Goal: Transaction & Acquisition: Book appointment/travel/reservation

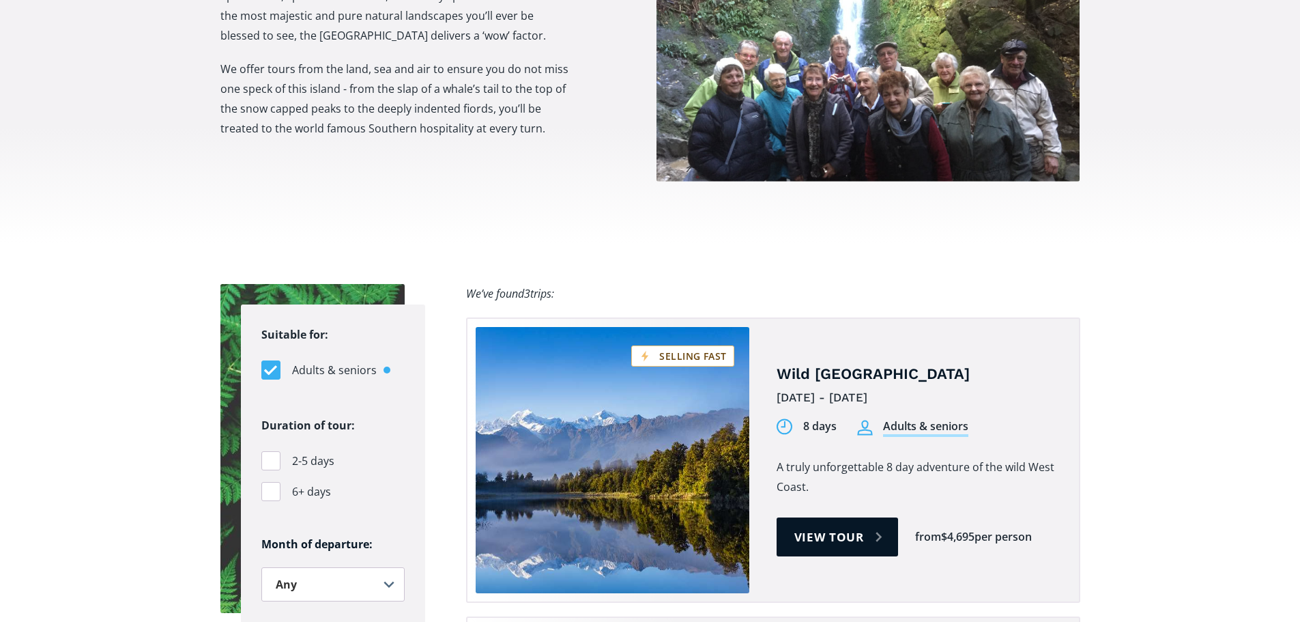
scroll to position [751, 0]
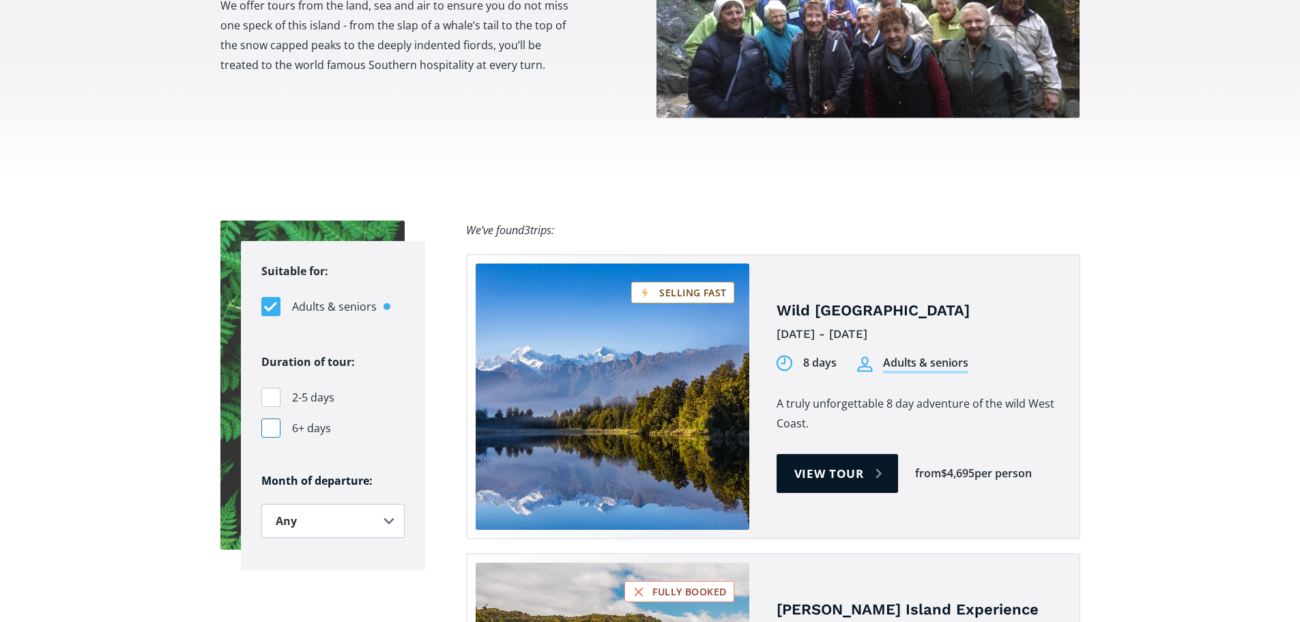
click at [267, 418] on div "Filters" at bounding box center [270, 427] width 19 height 19
click at [267, 424] on input "6+ days" at bounding box center [265, 428] width 9 height 9
checkbox input "true"
click at [289, 504] on select "Any January February March April May June July August September October Novembe…" at bounding box center [332, 521] width 143 height 34
select select "February"
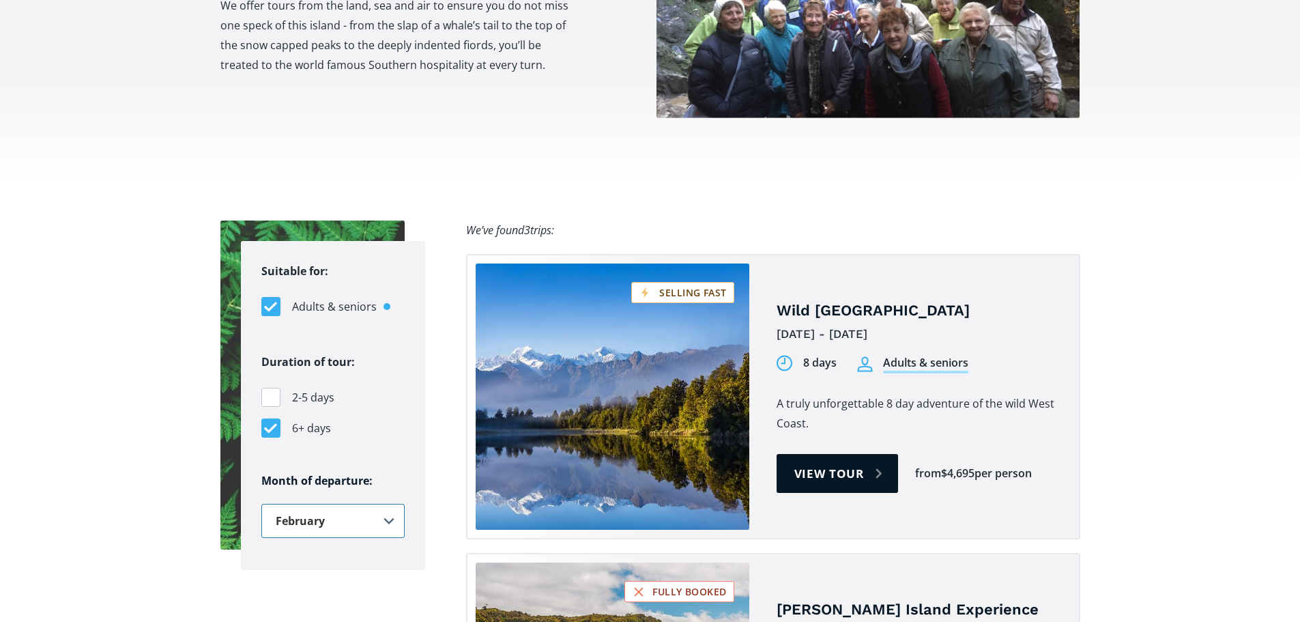
click at [261, 504] on select "Any January February March April May June July August September October Novembe…" at bounding box center [332, 521] width 143 height 34
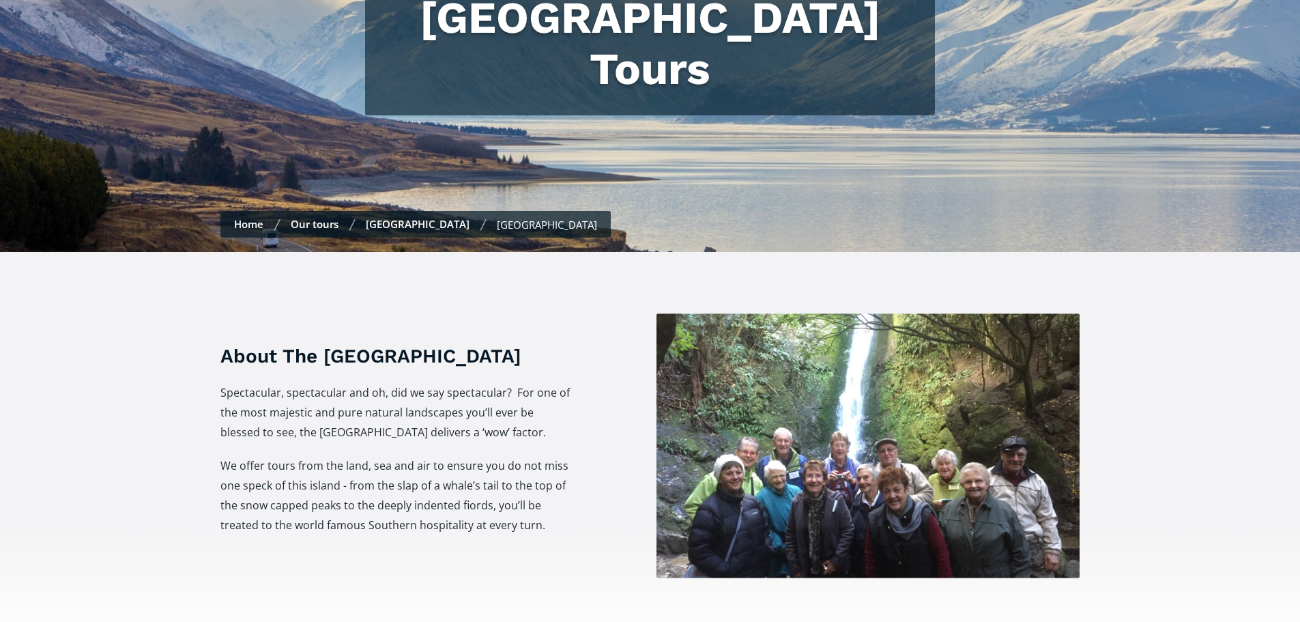
scroll to position [273, 0]
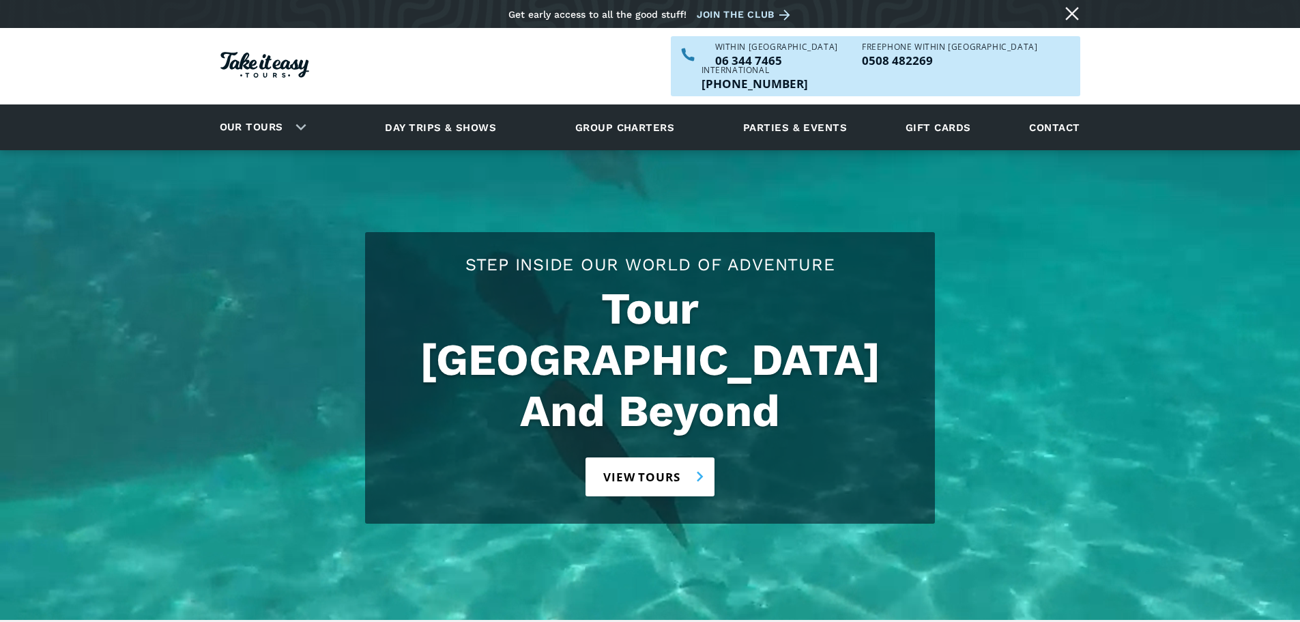
click at [622, 457] on link "View tours" at bounding box center [650, 476] width 129 height 39
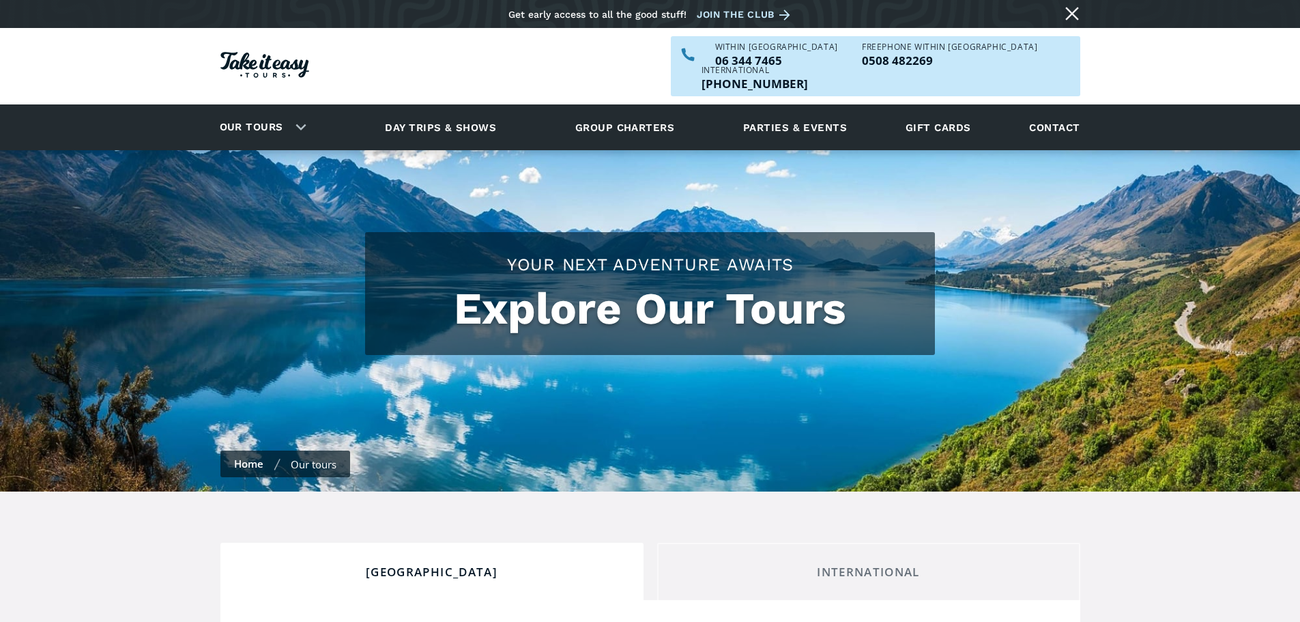
checkbox input "true"
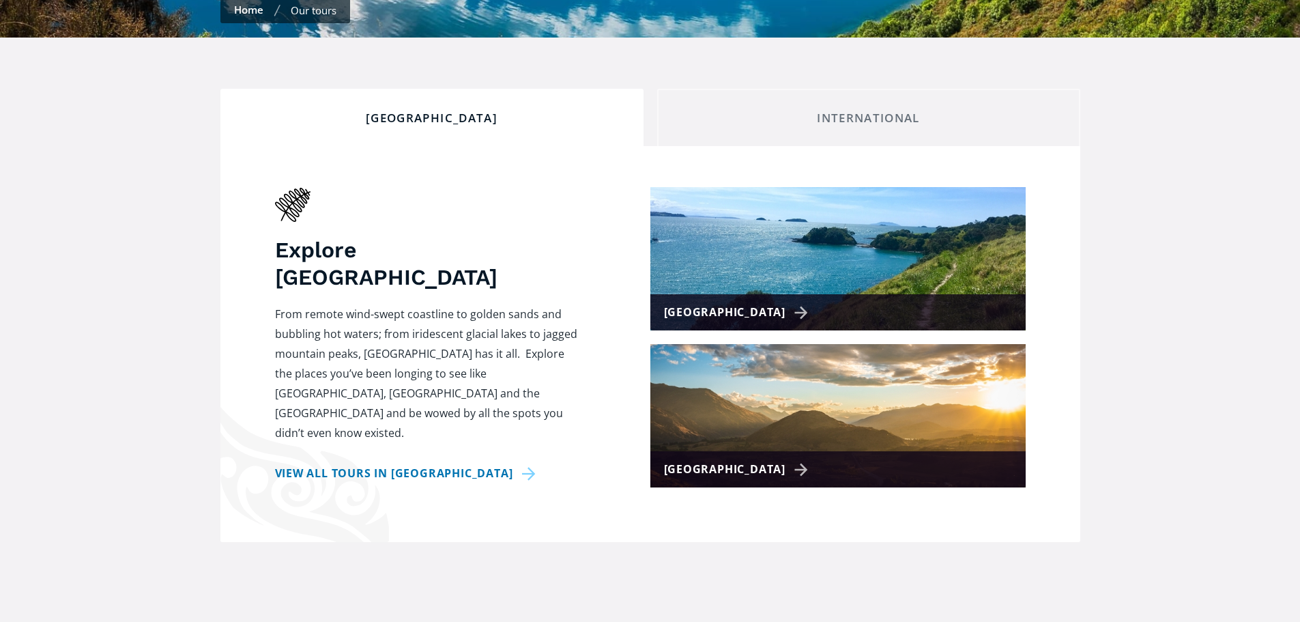
scroll to position [478, 0]
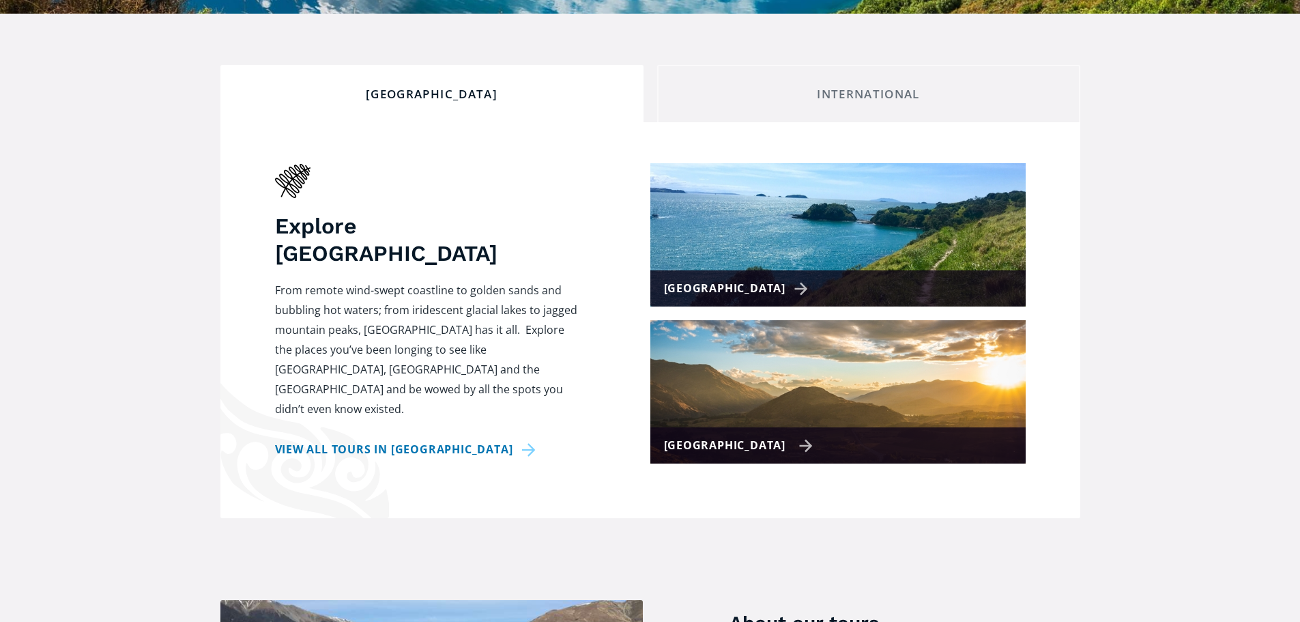
click at [719, 436] on div "[GEOGRAPHIC_DATA]" at bounding box center [738, 446] width 149 height 20
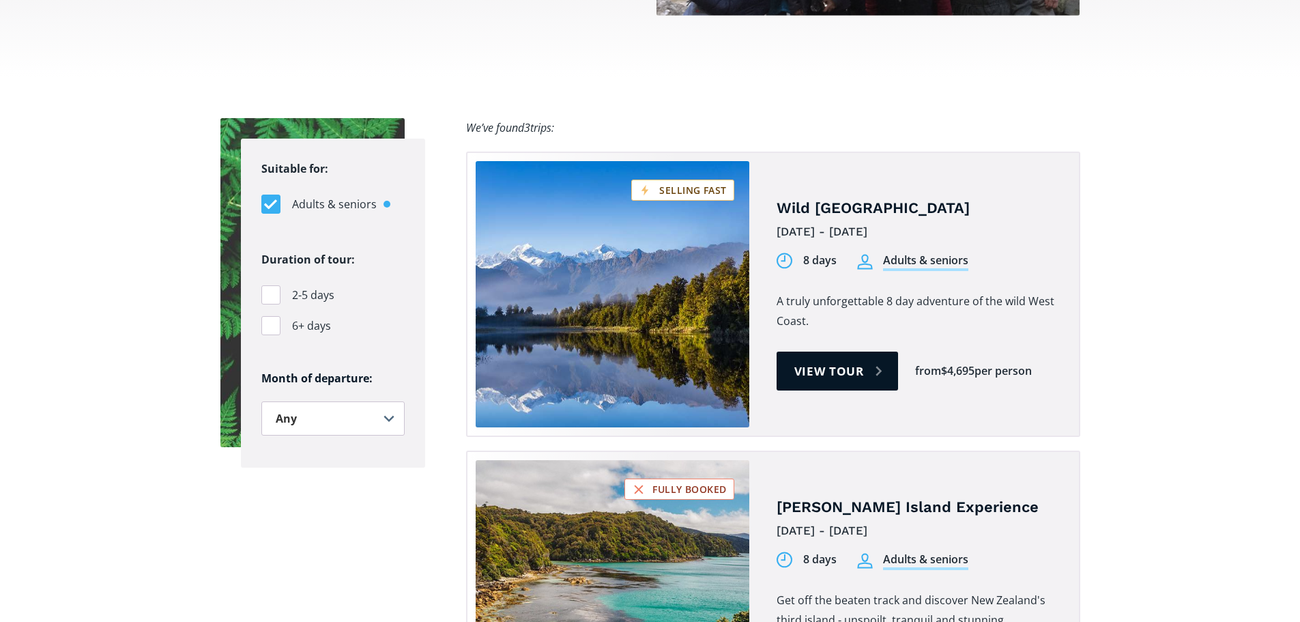
scroll to position [887, 0]
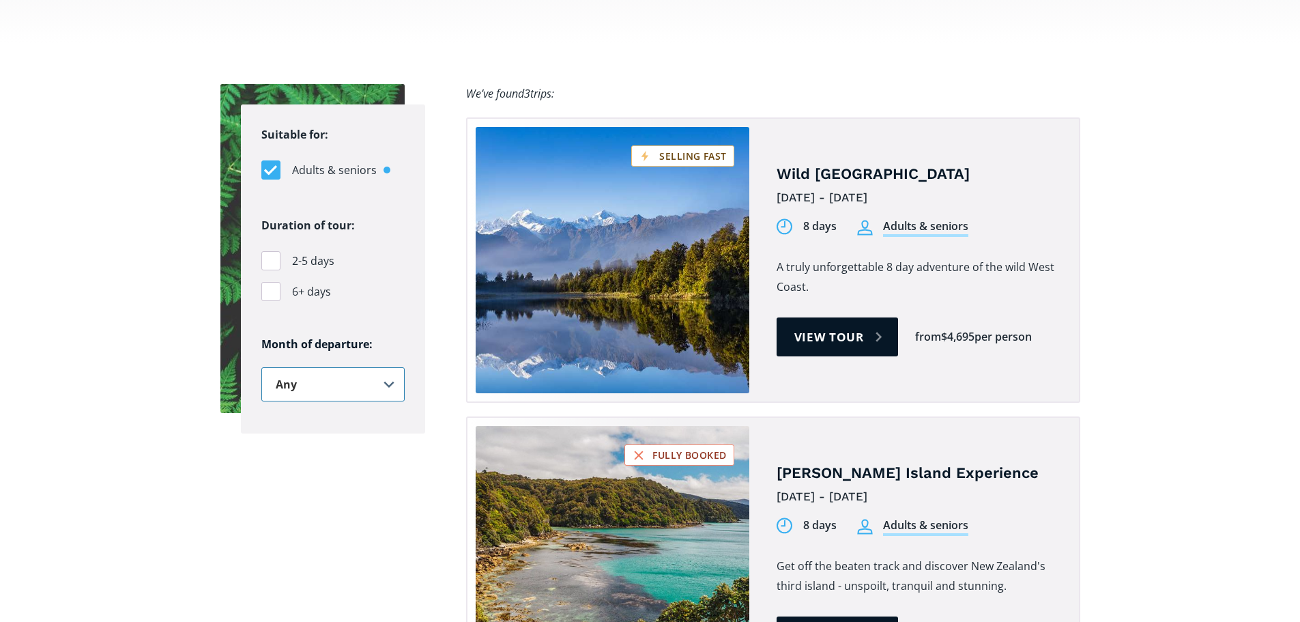
click at [287, 367] on select "Any January February March April May June July August September October Novembe…" at bounding box center [332, 384] width 143 height 34
select select "February"
click at [261, 367] on select "Any January February March April May June July August September October Novembe…" at bounding box center [332, 384] width 143 height 34
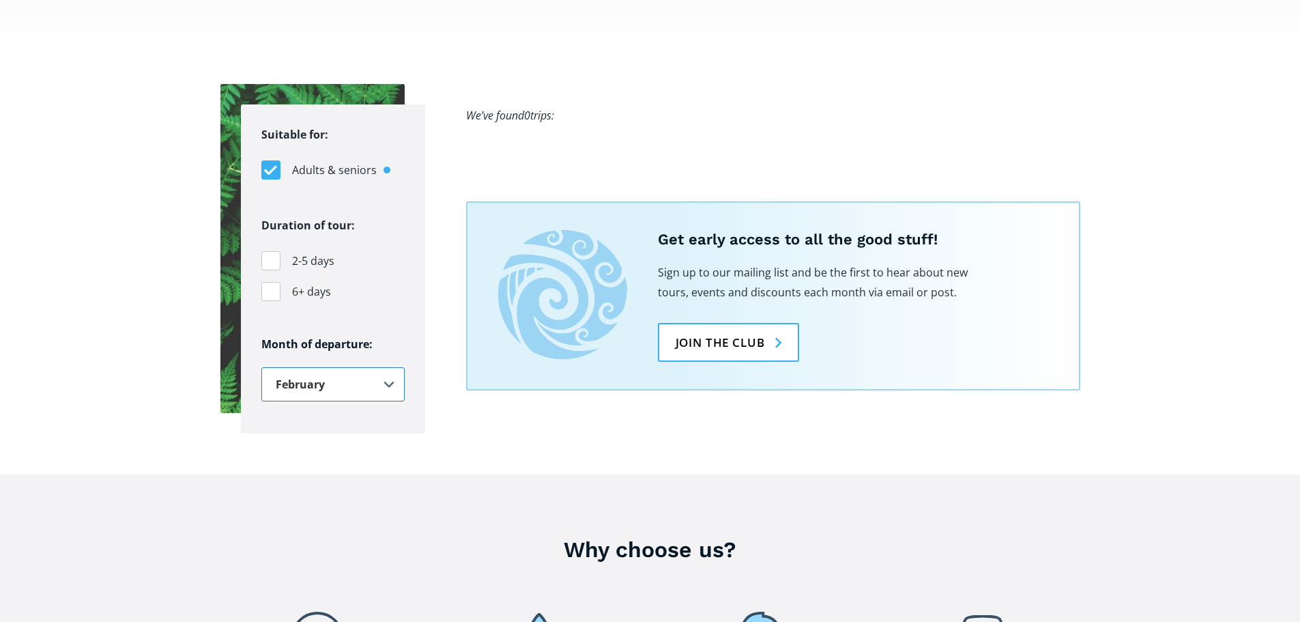
click at [300, 367] on select "Any January February March April May June July August September October Novembe…" at bounding box center [332, 384] width 143 height 34
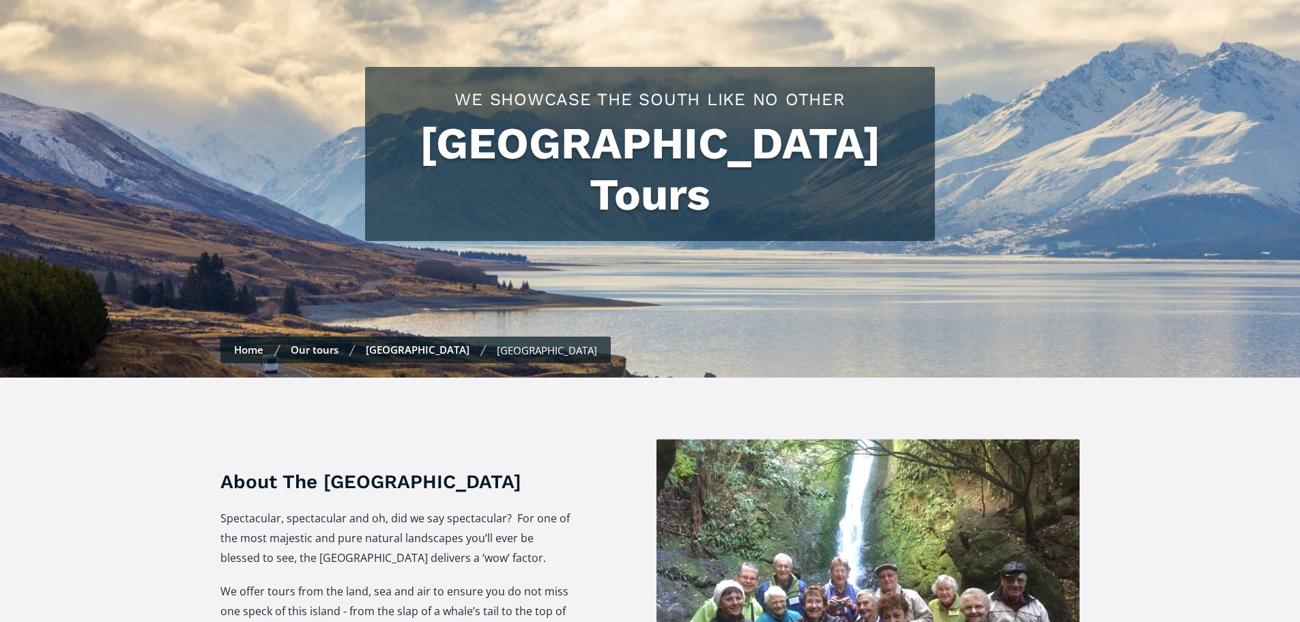
scroll to position [68, 0]
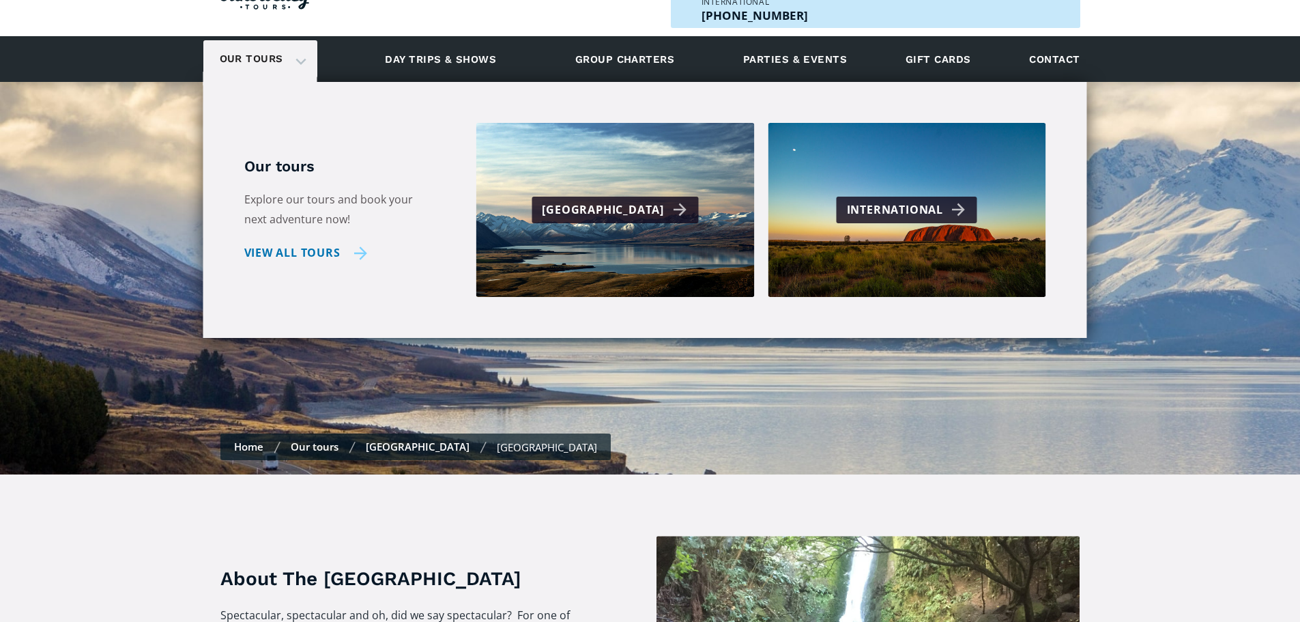
click at [328, 243] on link "View all tours" at bounding box center [306, 253] width 124 height 20
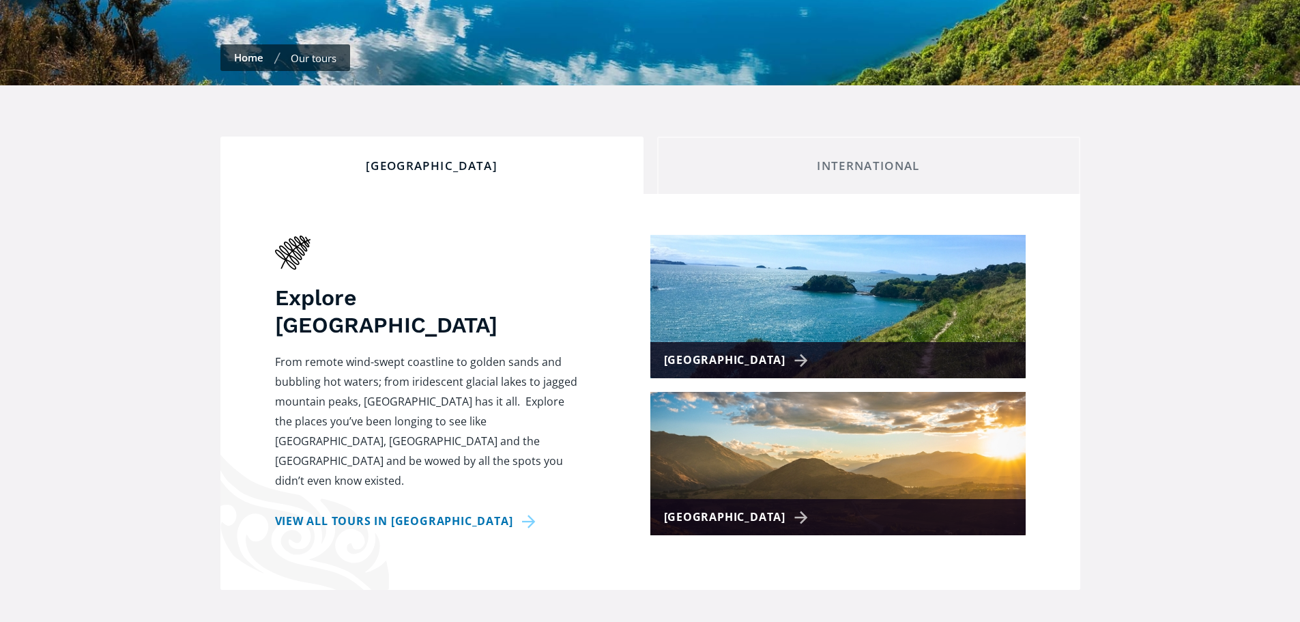
scroll to position [410, 0]
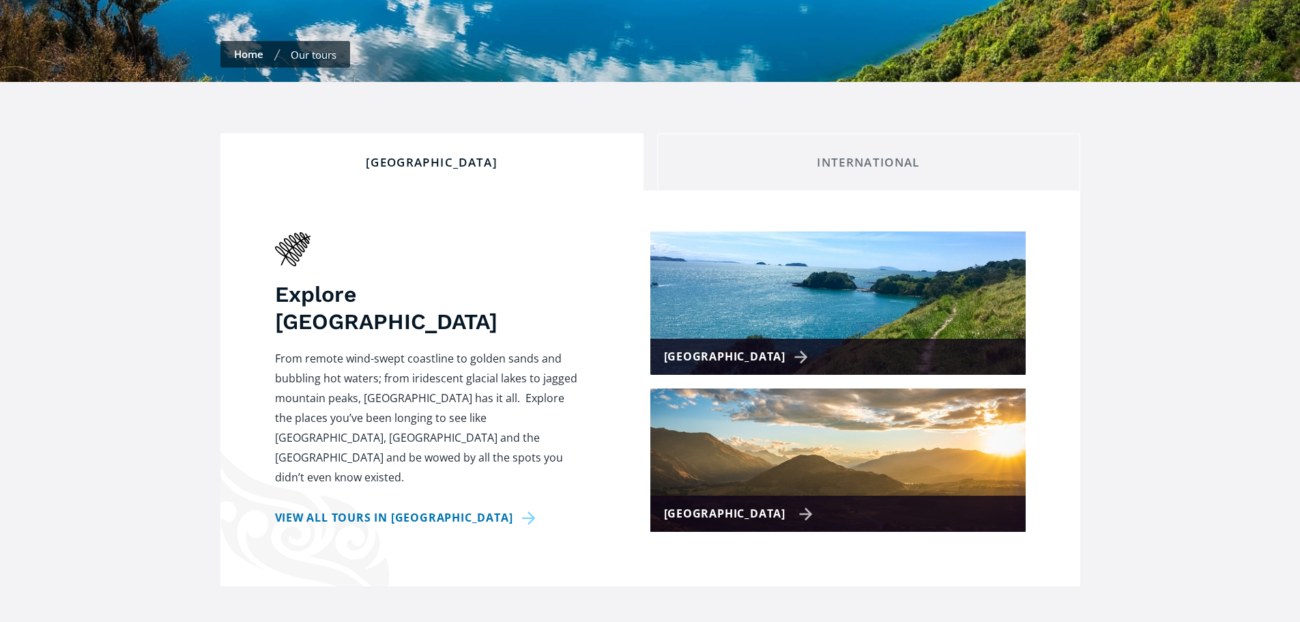
click at [730, 504] on div "[GEOGRAPHIC_DATA]" at bounding box center [738, 514] width 149 height 20
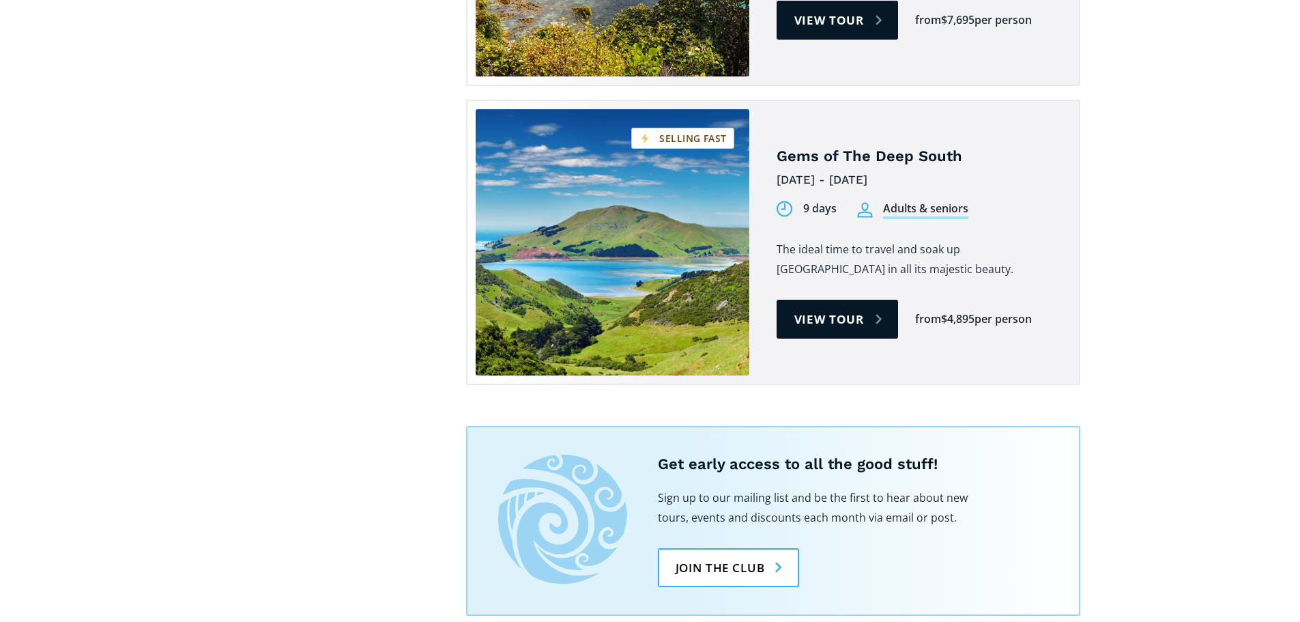
scroll to position [1502, 0]
